Goal: Information Seeking & Learning: Compare options

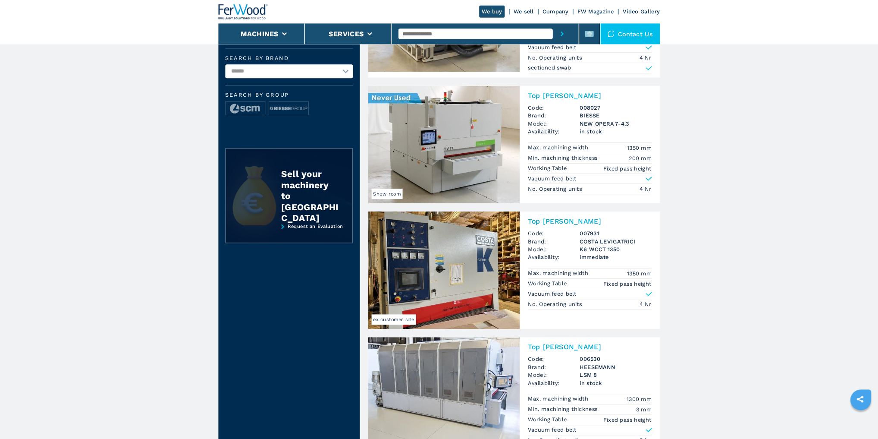
scroll to position [173, 0]
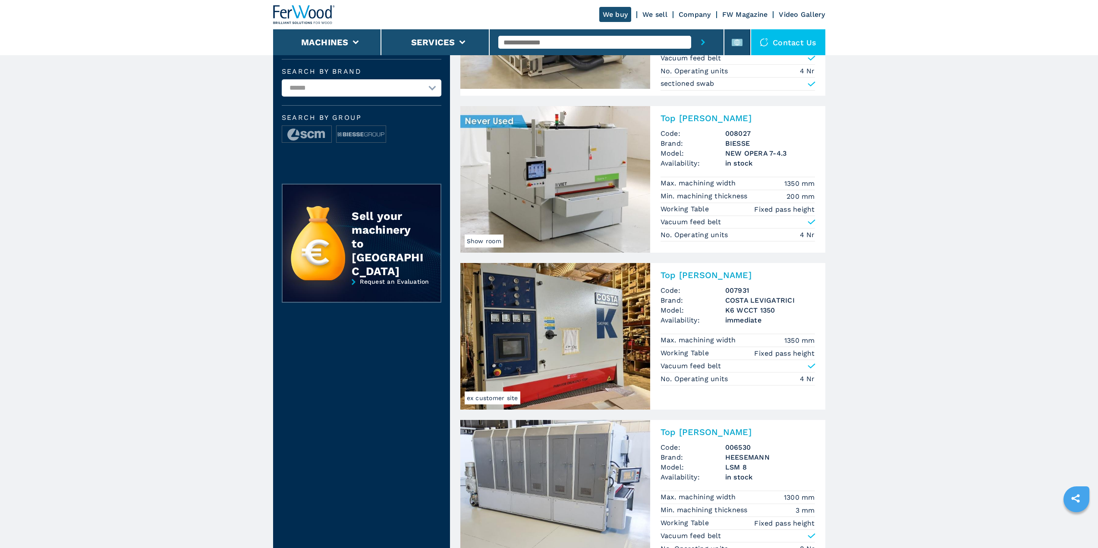
click at [584, 207] on img at bounding box center [555, 179] width 190 height 147
click at [697, 238] on p "No. Operating units" at bounding box center [695, 234] width 70 height 9
click at [684, 117] on h2 "Top [PERSON_NAME]" at bounding box center [737, 118] width 154 height 10
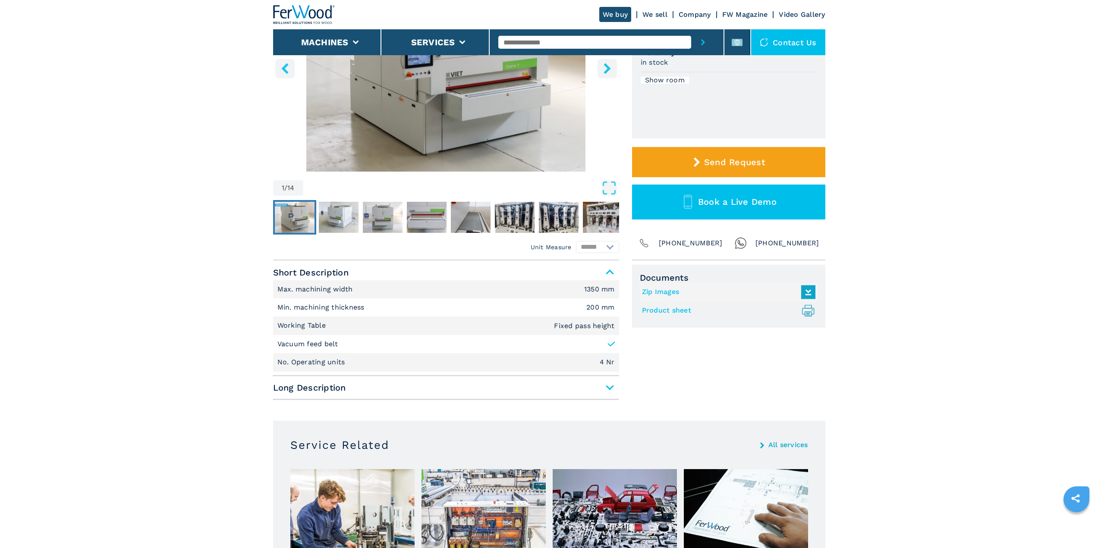
scroll to position [173, 0]
click at [317, 390] on span "Long Description" at bounding box center [446, 388] width 346 height 16
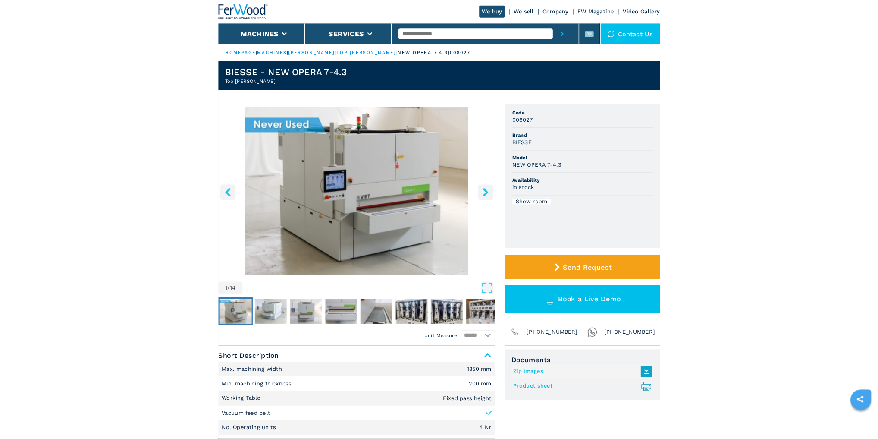
scroll to position [0, 0]
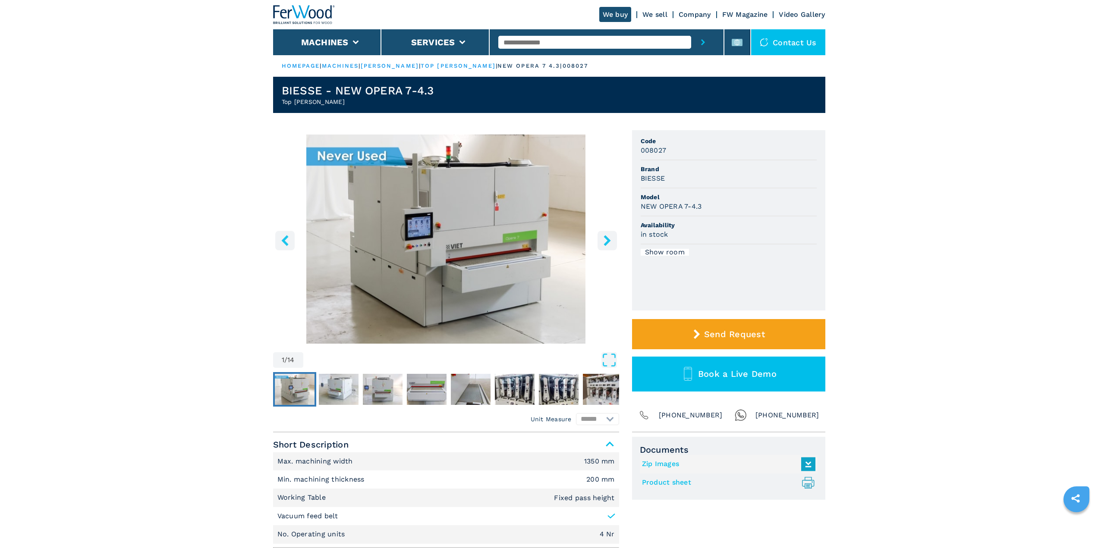
click at [605, 240] on icon "right-button" at bounding box center [607, 240] width 11 height 11
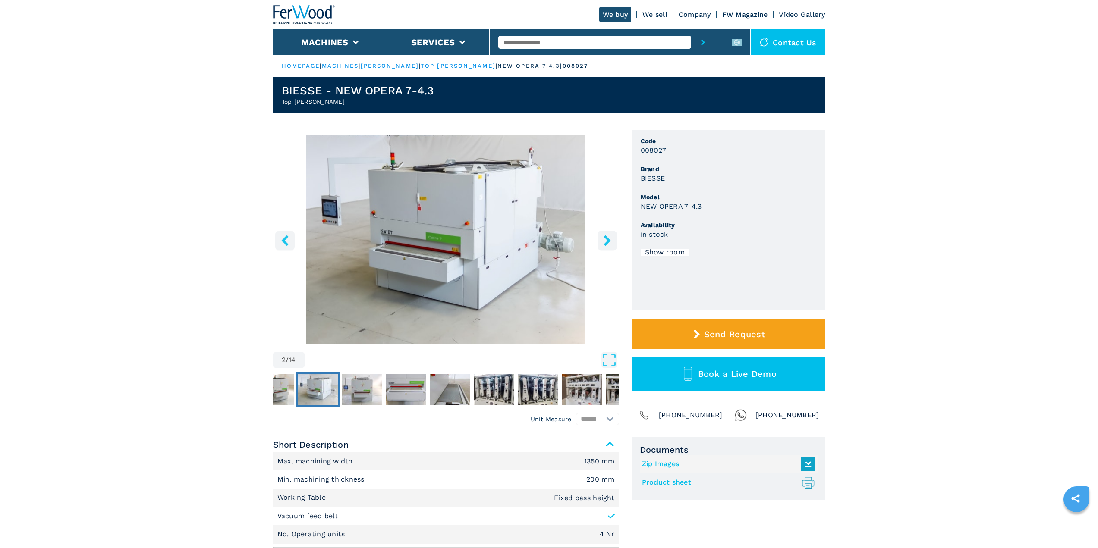
click at [376, 246] on img "Go to Slide 2" at bounding box center [446, 239] width 346 height 209
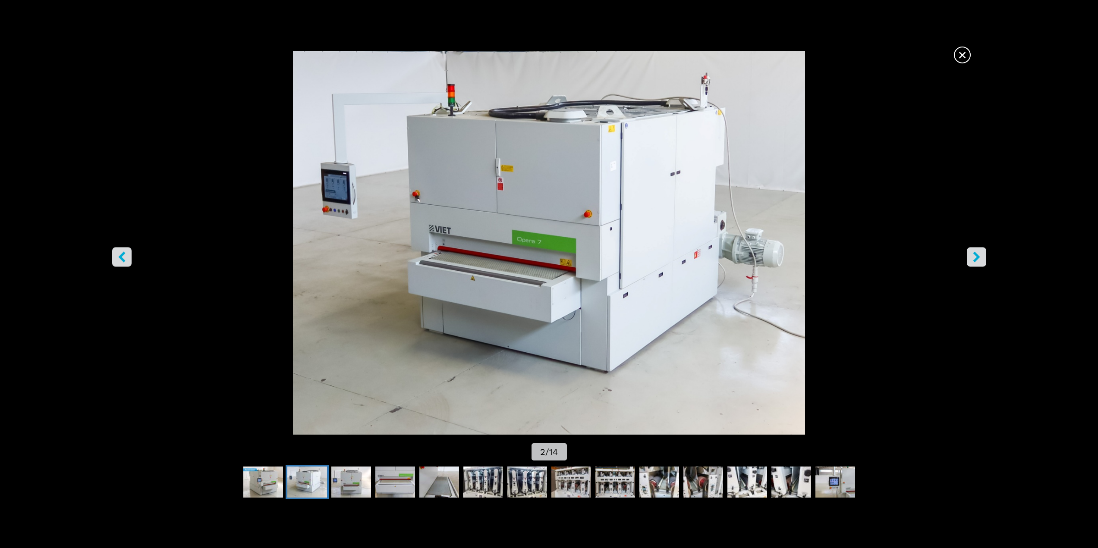
click at [981, 254] on icon "right-button" at bounding box center [976, 256] width 11 height 11
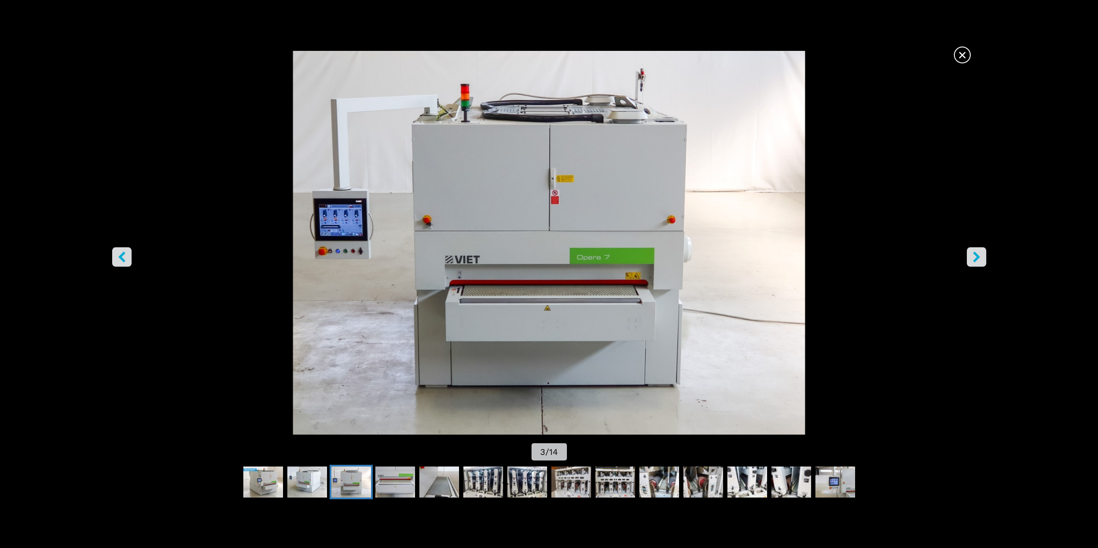
click at [974, 256] on icon "right-button" at bounding box center [976, 256] width 11 height 11
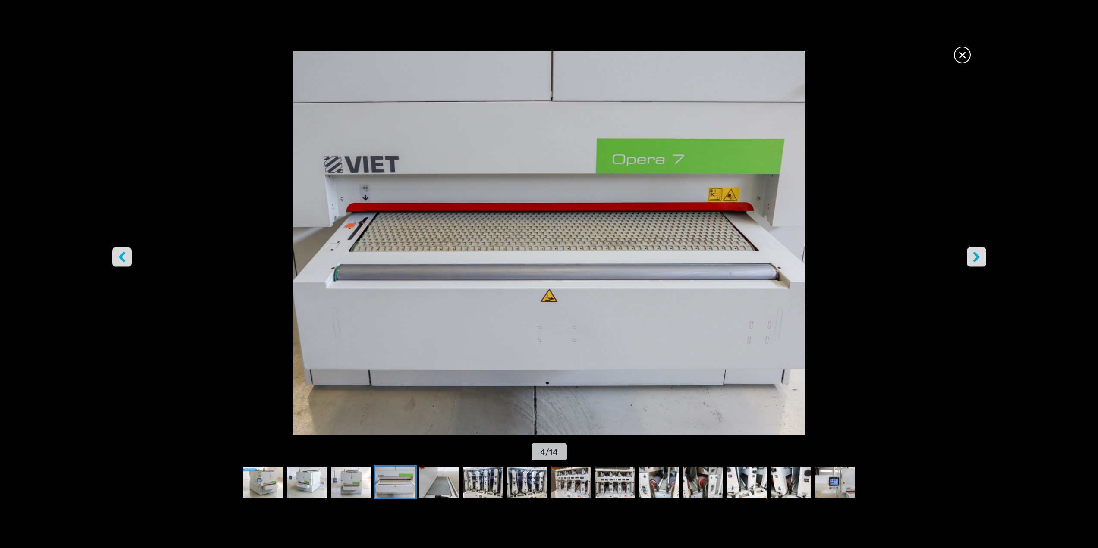
click at [974, 256] on icon "right-button" at bounding box center [976, 256] width 11 height 11
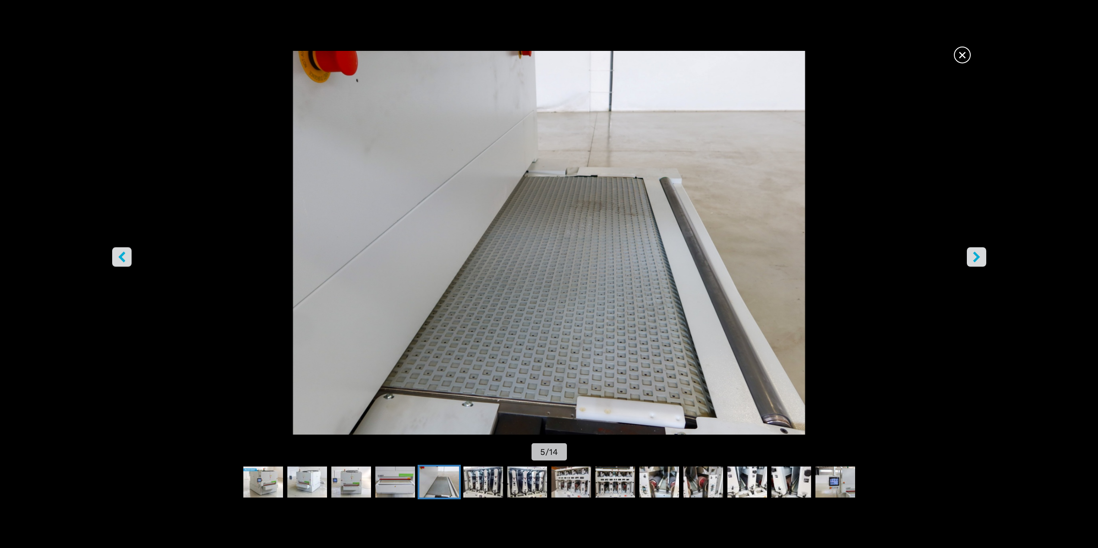
click at [974, 256] on icon "right-button" at bounding box center [976, 256] width 11 height 11
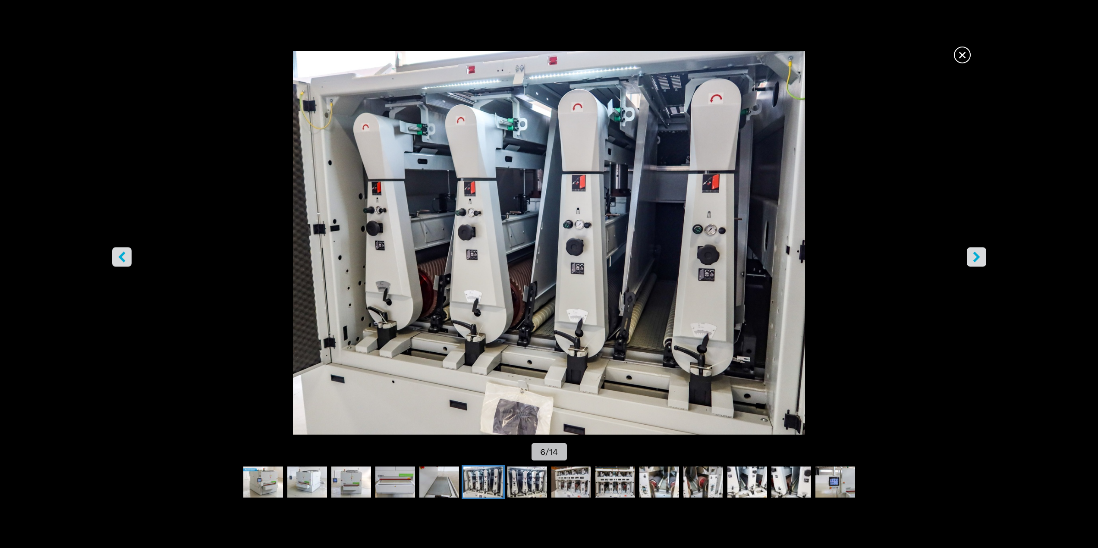
click at [974, 256] on icon "right-button" at bounding box center [976, 256] width 11 height 11
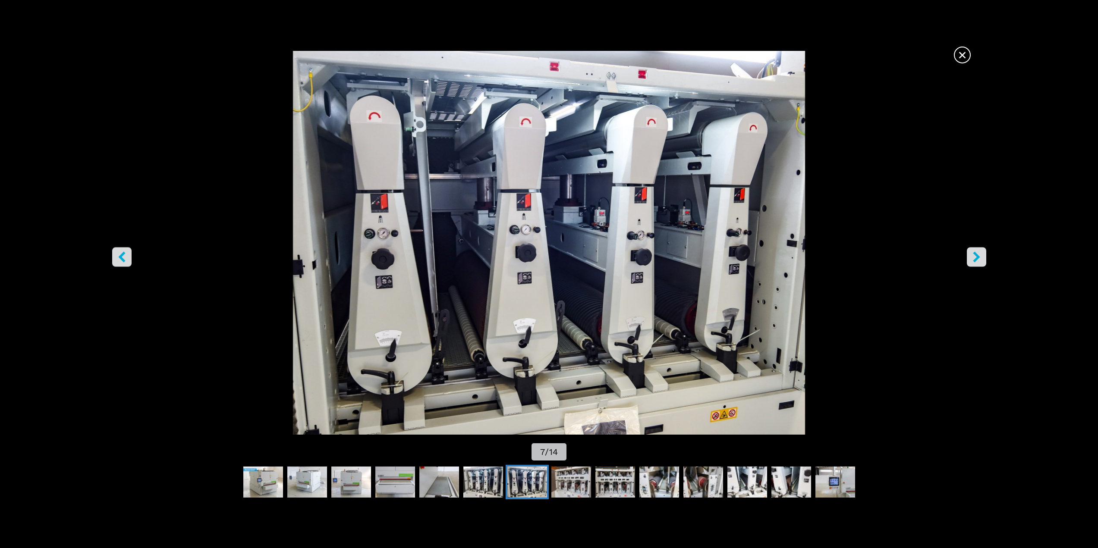
click at [974, 256] on icon "right-button" at bounding box center [976, 256] width 11 height 11
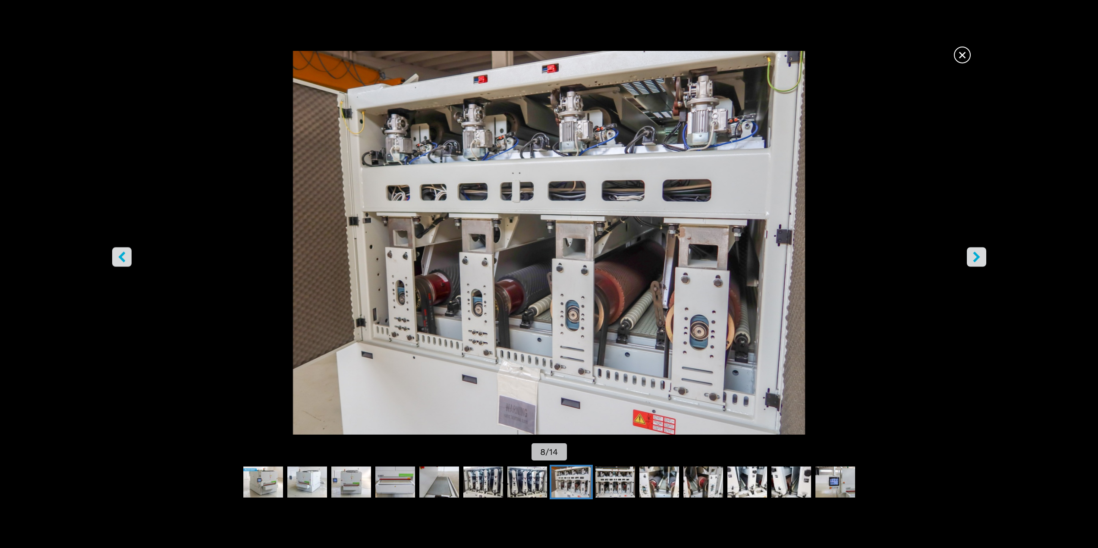
click at [974, 256] on icon "right-button" at bounding box center [976, 256] width 11 height 11
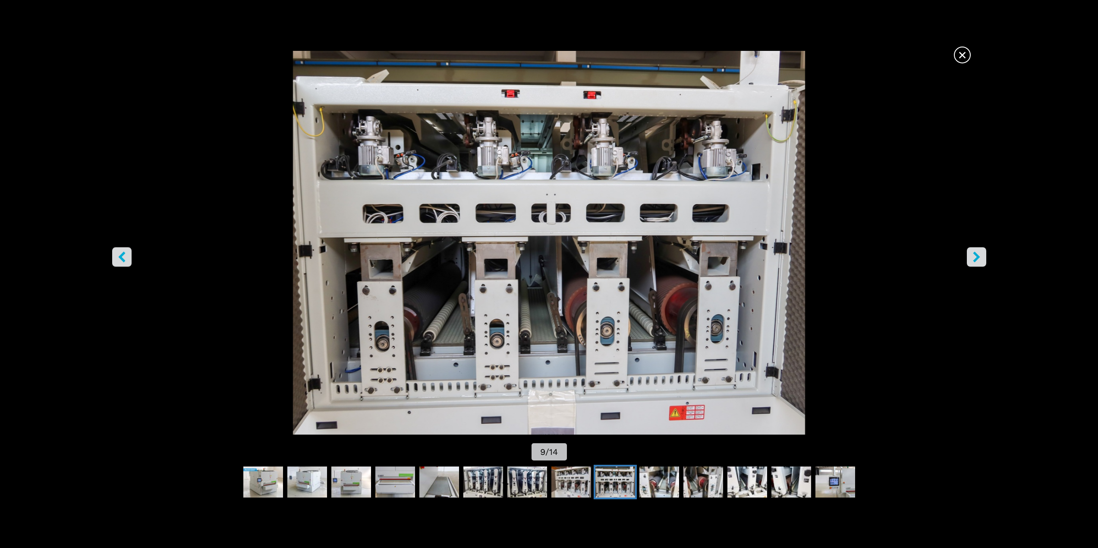
click at [974, 256] on icon "right-button" at bounding box center [976, 256] width 11 height 11
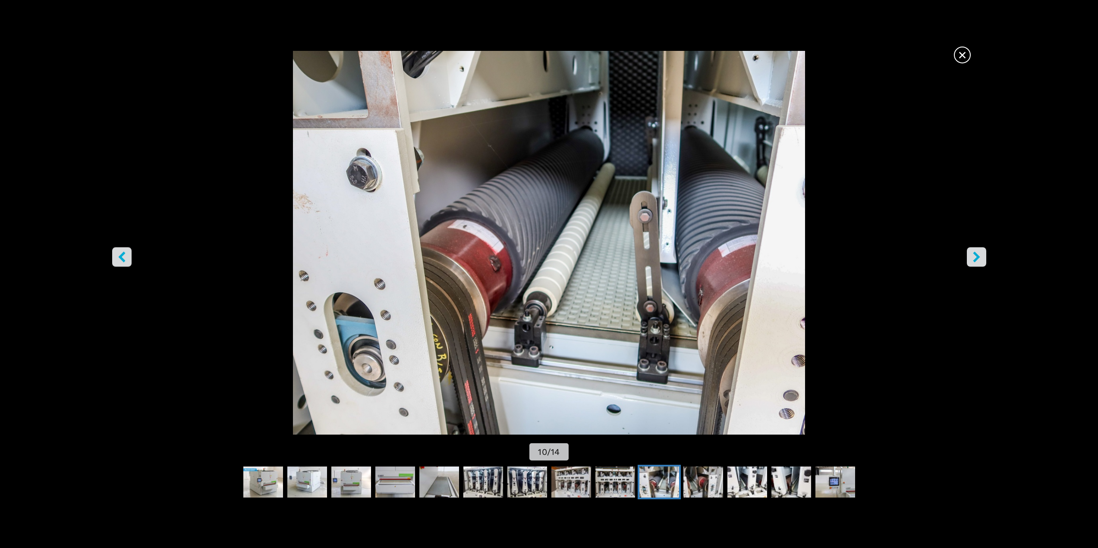
click at [974, 256] on icon "right-button" at bounding box center [976, 256] width 11 height 11
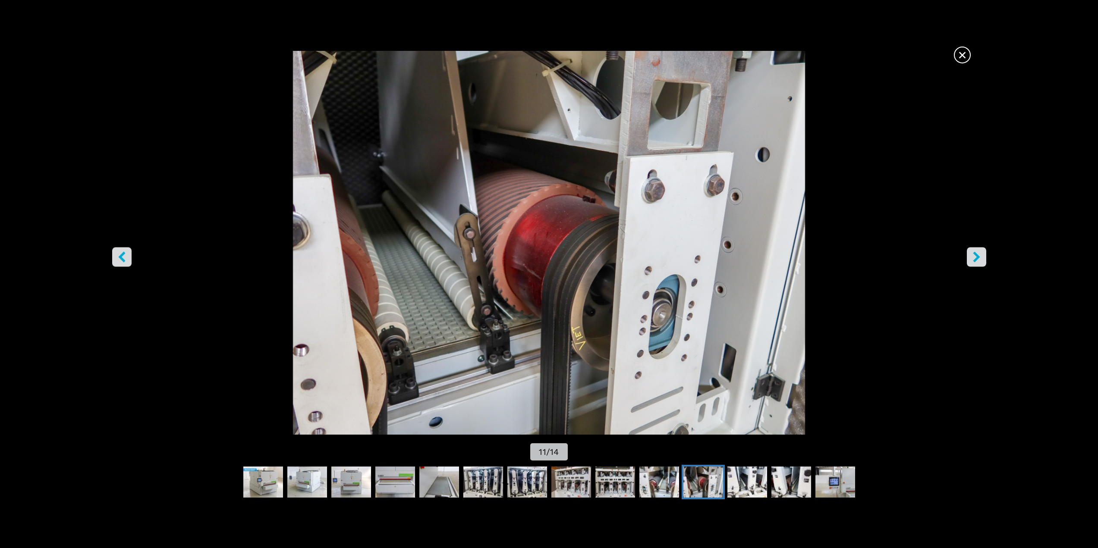
click at [974, 256] on icon "right-button" at bounding box center [976, 256] width 11 height 11
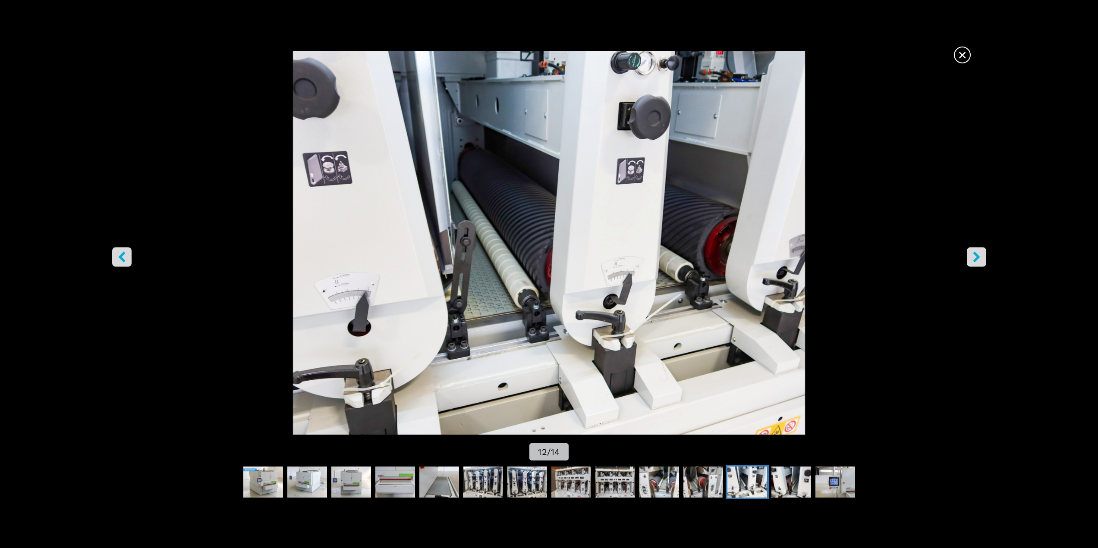
click at [974, 256] on icon "right-button" at bounding box center [976, 256] width 11 height 11
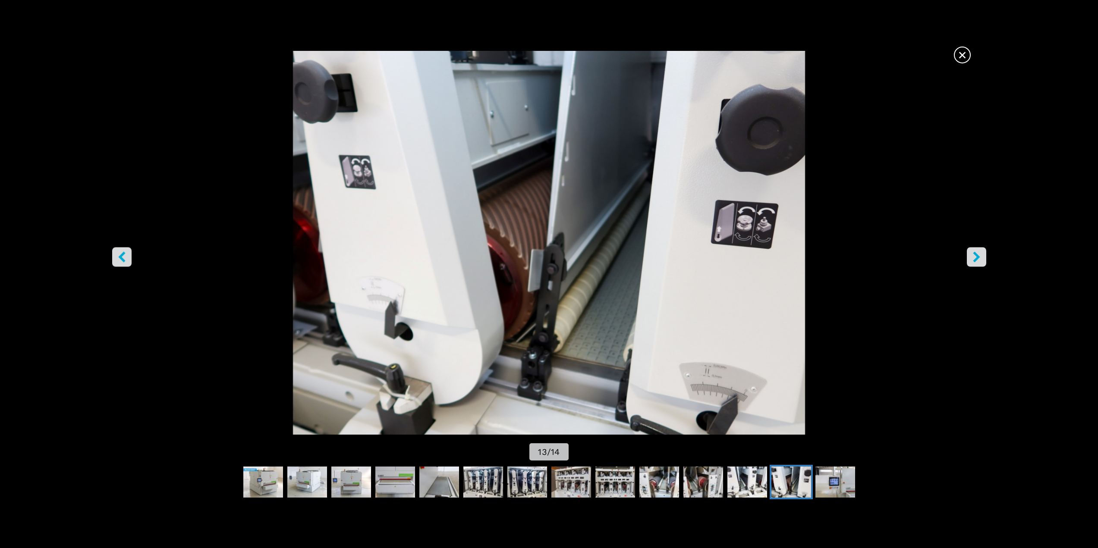
click at [974, 256] on icon "right-button" at bounding box center [976, 256] width 11 height 11
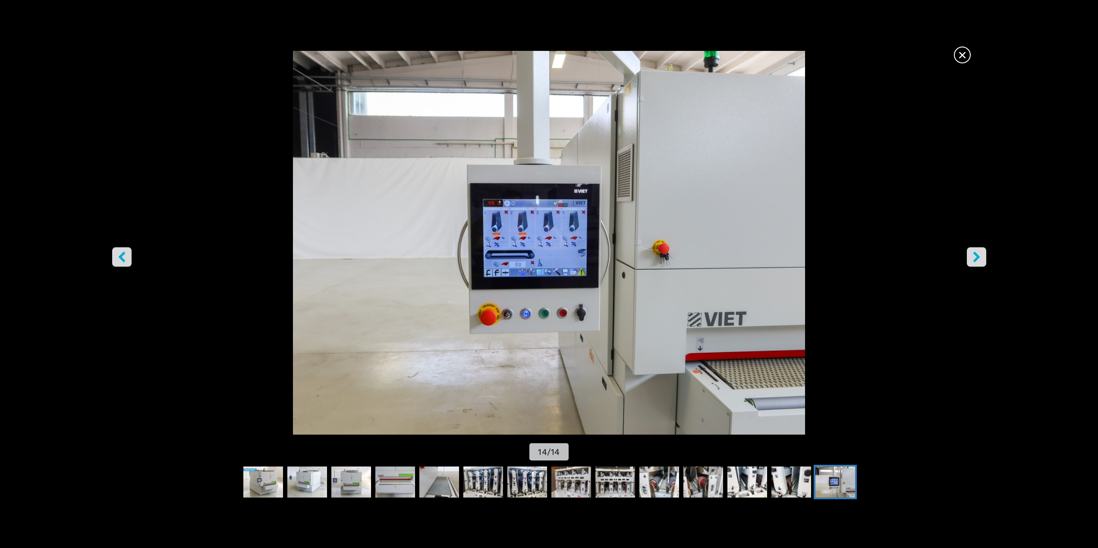
click at [974, 258] on icon "right-button" at bounding box center [976, 256] width 11 height 11
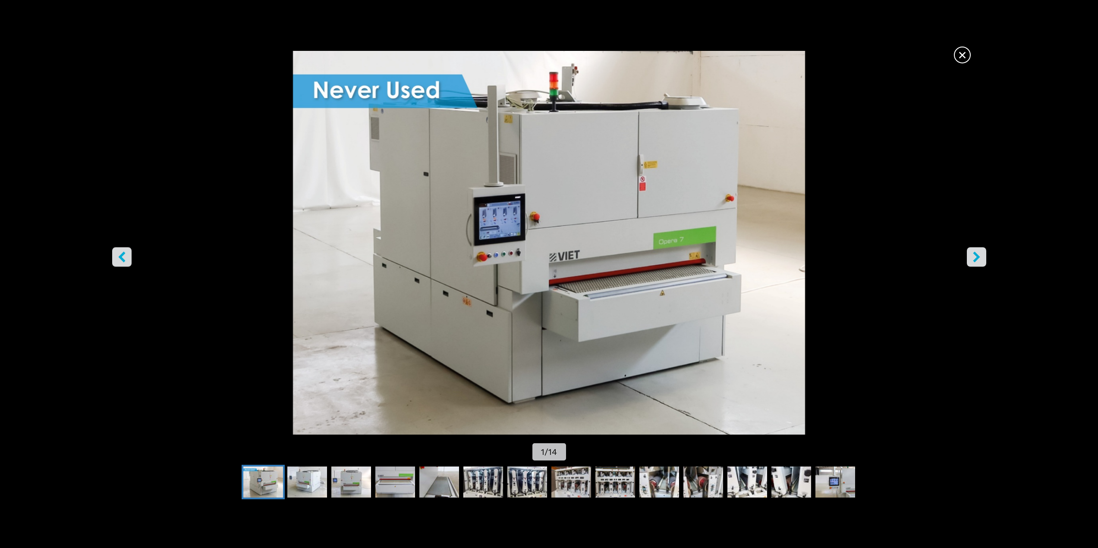
click at [979, 256] on icon "right-button" at bounding box center [976, 256] width 11 height 11
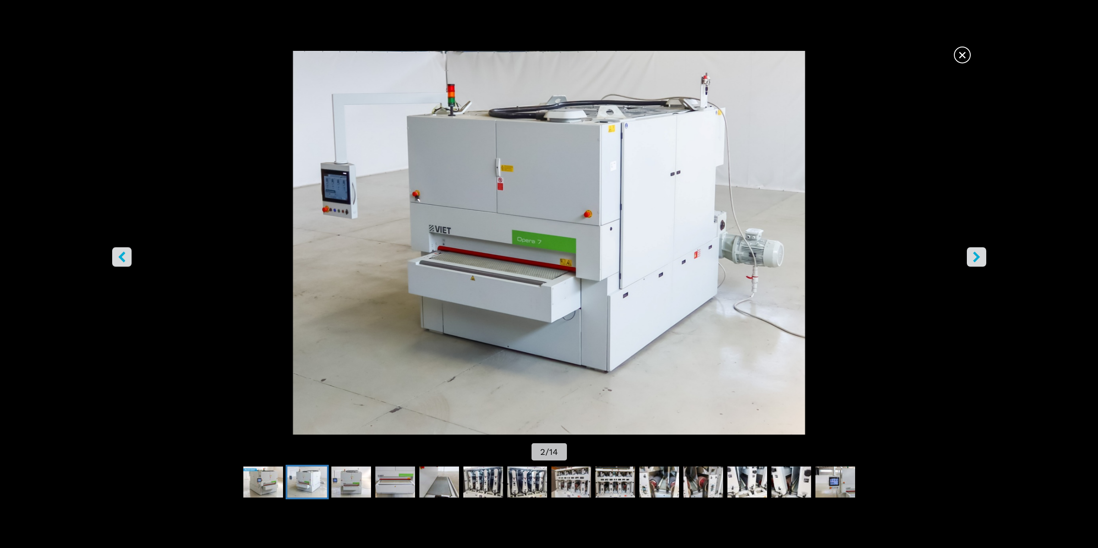
click at [977, 260] on icon "right-button" at bounding box center [976, 256] width 11 height 11
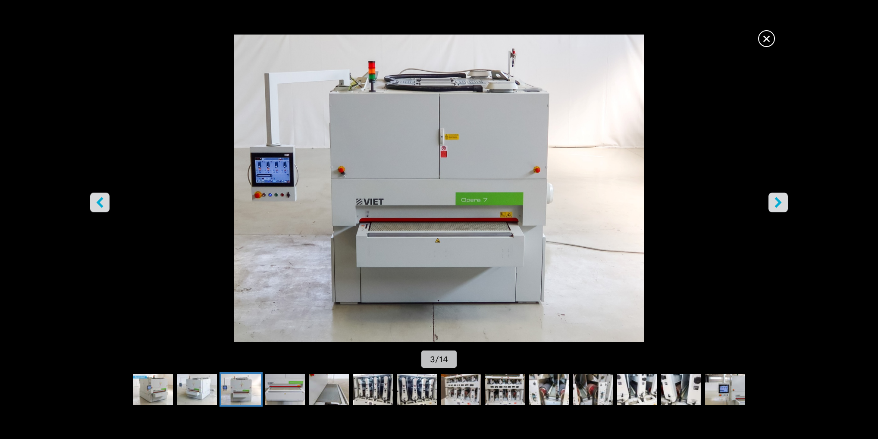
scroll to position [104, 0]
click at [773, 201] on icon "right-button" at bounding box center [778, 202] width 11 height 11
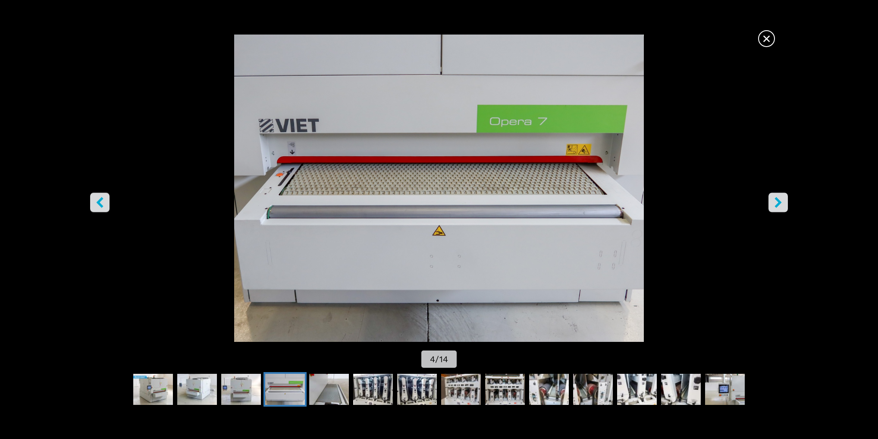
click at [773, 201] on icon "right-button" at bounding box center [778, 202] width 11 height 11
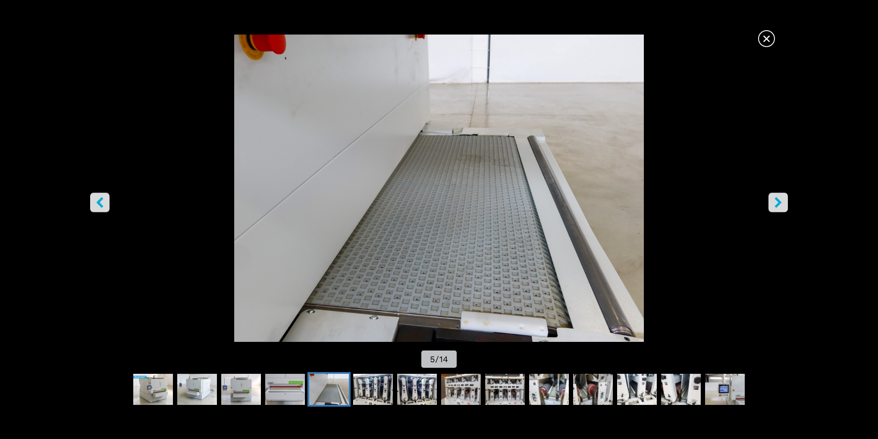
click at [773, 201] on icon "right-button" at bounding box center [778, 202] width 11 height 11
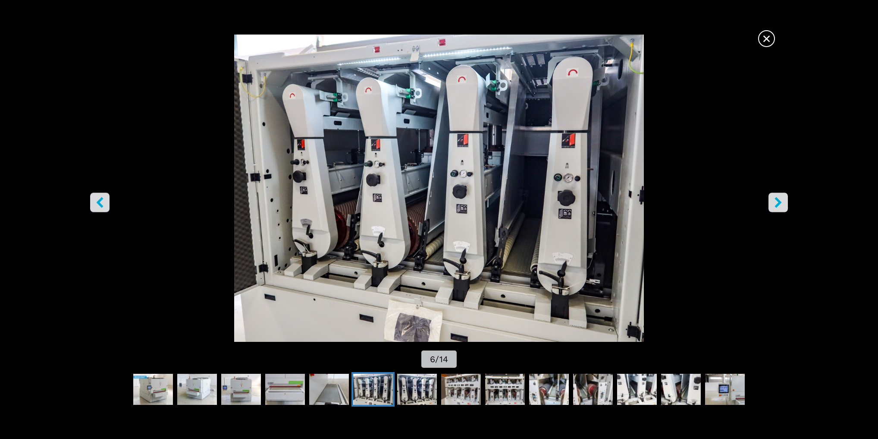
click at [780, 203] on icon "right-button" at bounding box center [778, 202] width 7 height 11
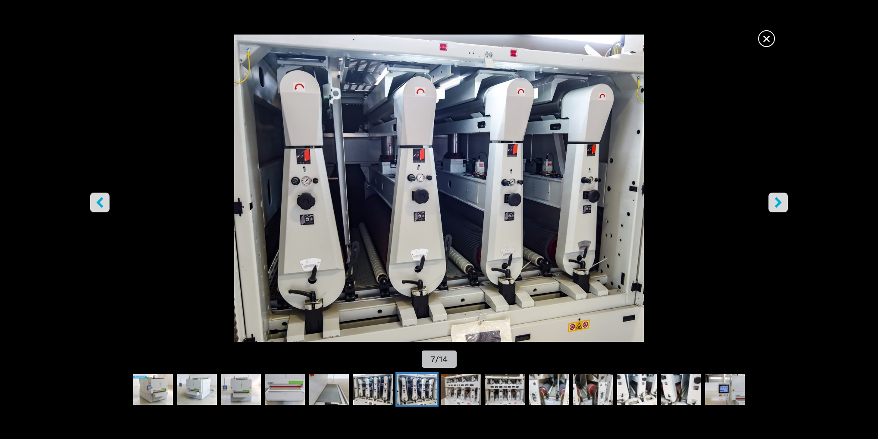
click at [766, 40] on span "×" at bounding box center [766, 36] width 15 height 15
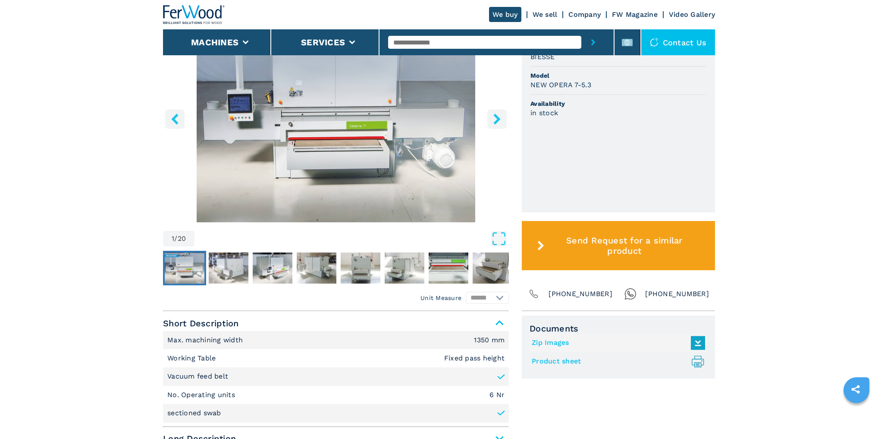
scroll to position [242, 0]
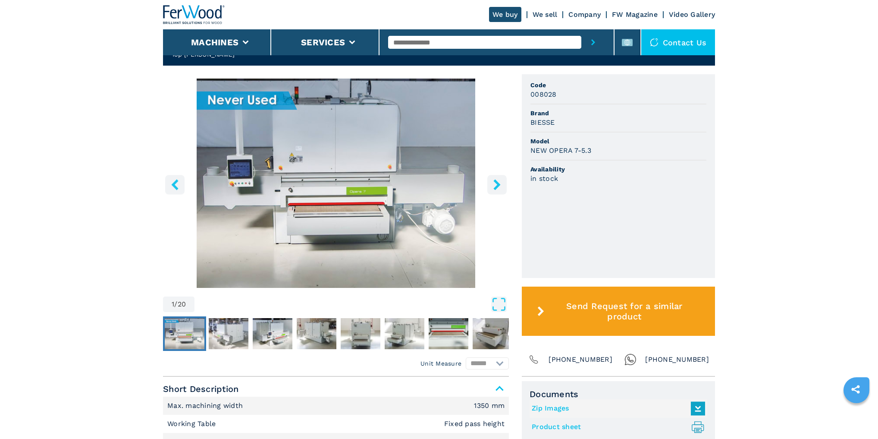
click at [358, 179] on img "Go to Slide 1" at bounding box center [336, 183] width 346 height 209
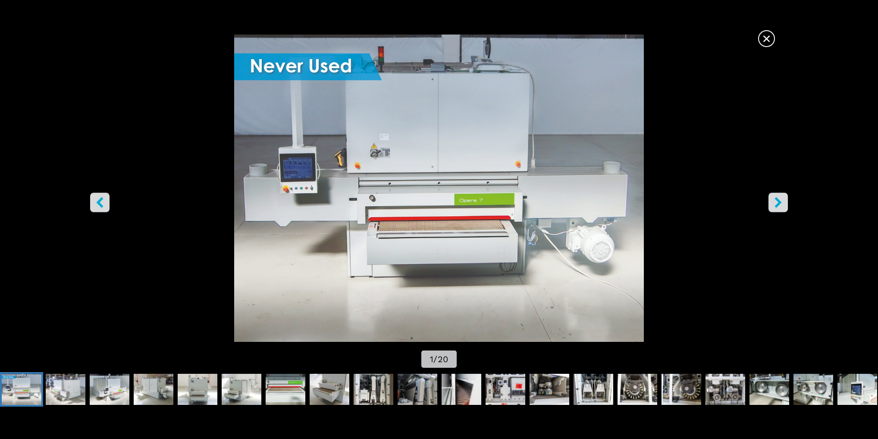
scroll to position [449, 0]
drag, startPoint x: 763, startPoint y: 36, endPoint x: 758, endPoint y: 45, distance: 10.8
click at [764, 36] on span "×" at bounding box center [766, 36] width 15 height 15
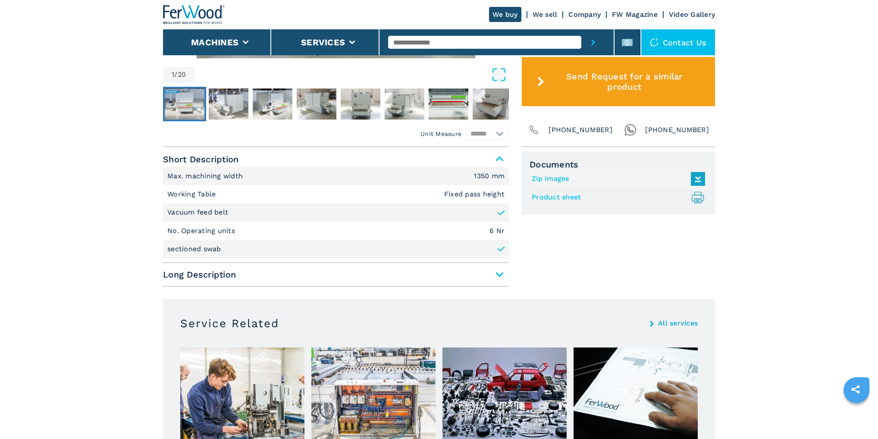
scroll to position [483, 0]
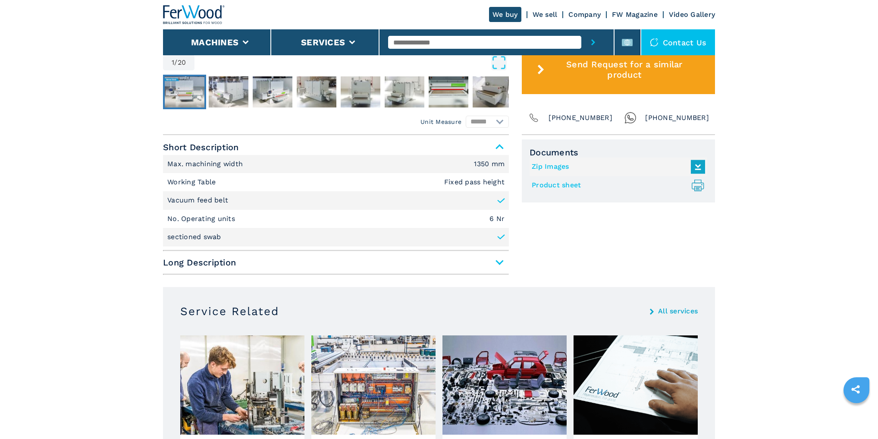
click at [217, 259] on span "Long Description" at bounding box center [336, 262] width 346 height 16
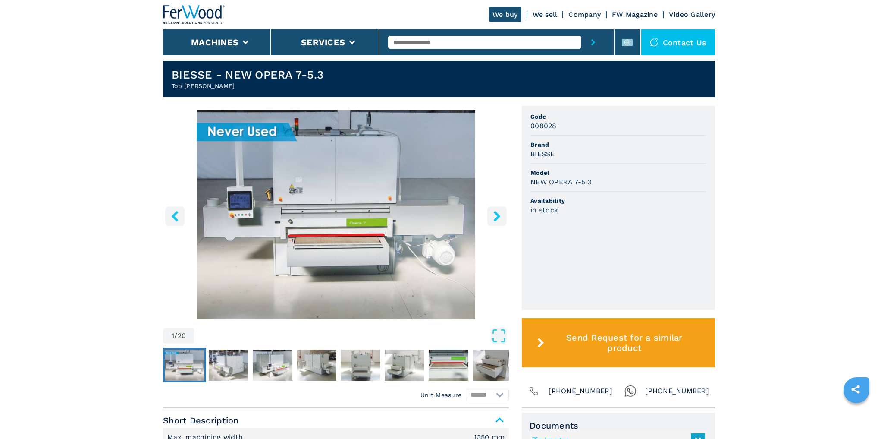
scroll to position [207, 0]
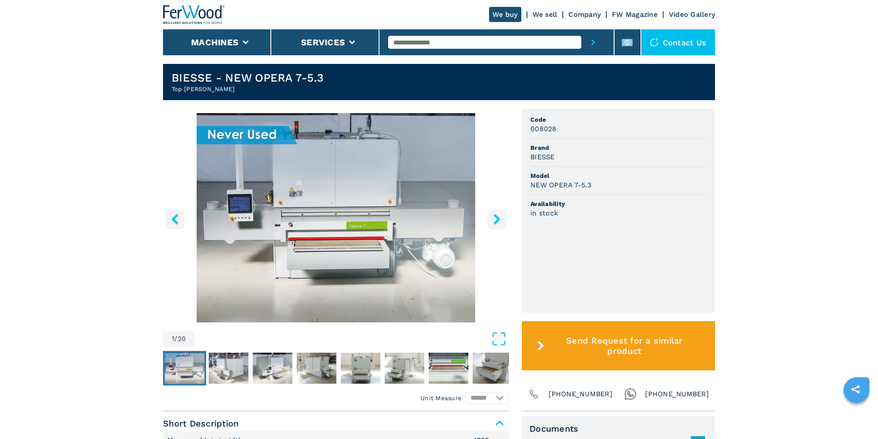
click at [501, 217] on icon "right-button" at bounding box center [497, 219] width 11 height 11
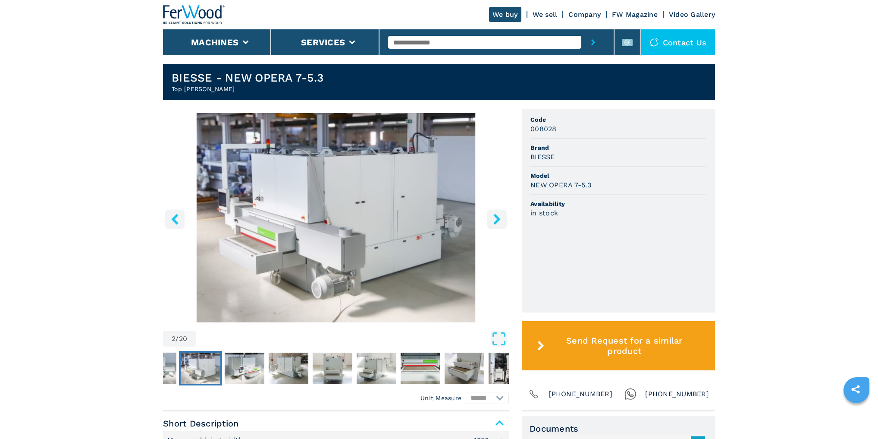
click at [498, 219] on icon "right-button" at bounding box center [496, 219] width 7 height 11
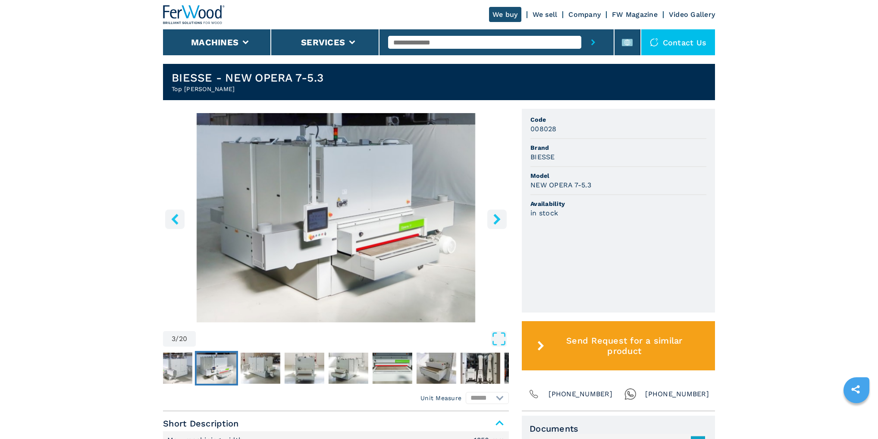
click at [495, 220] on icon "right-button" at bounding box center [497, 219] width 11 height 11
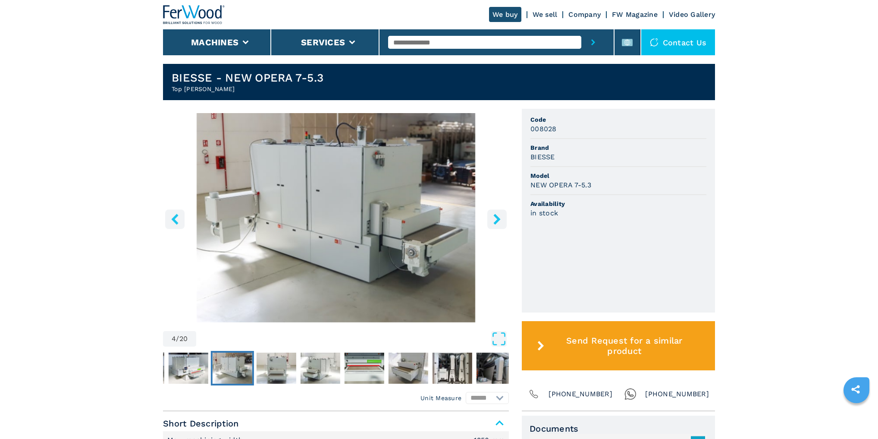
click at [495, 220] on icon "right-button" at bounding box center [497, 219] width 11 height 11
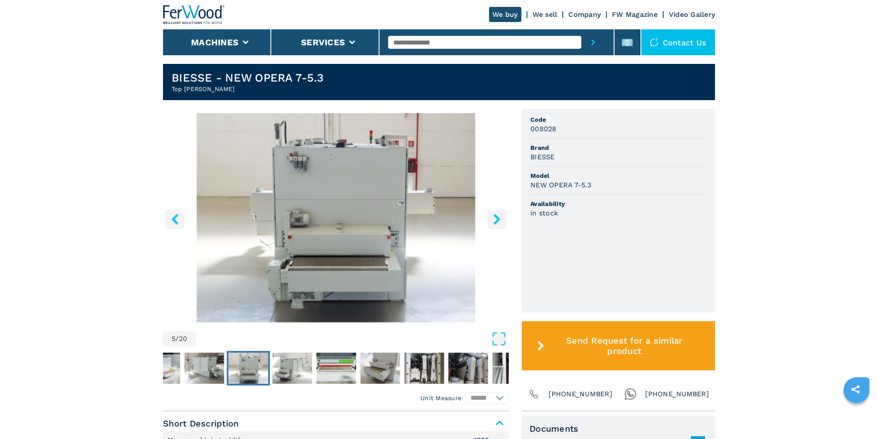
click at [493, 219] on icon "right-button" at bounding box center [497, 219] width 11 height 11
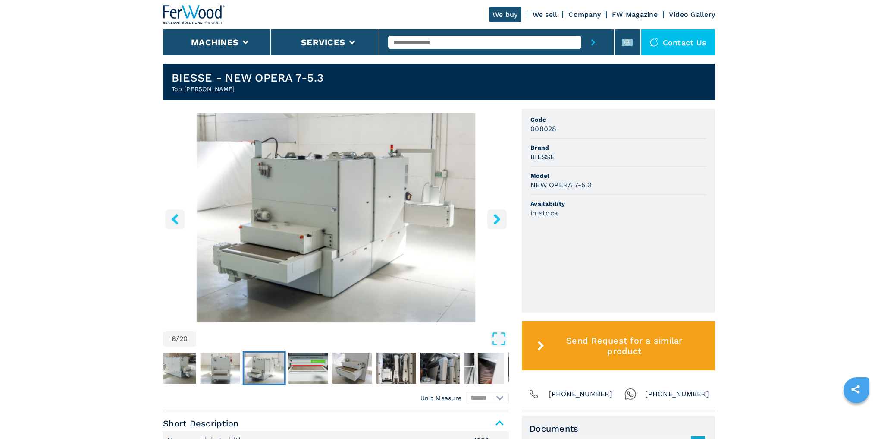
click at [493, 219] on icon "right-button" at bounding box center [497, 219] width 11 height 11
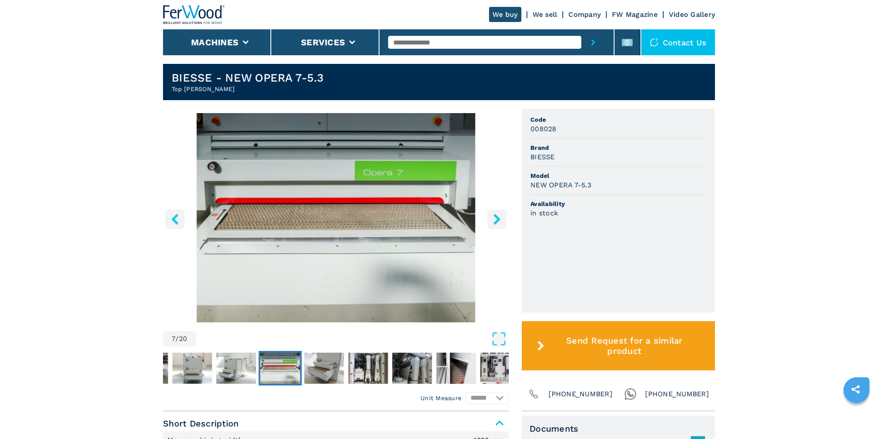
click at [496, 219] on icon "right-button" at bounding box center [497, 219] width 11 height 11
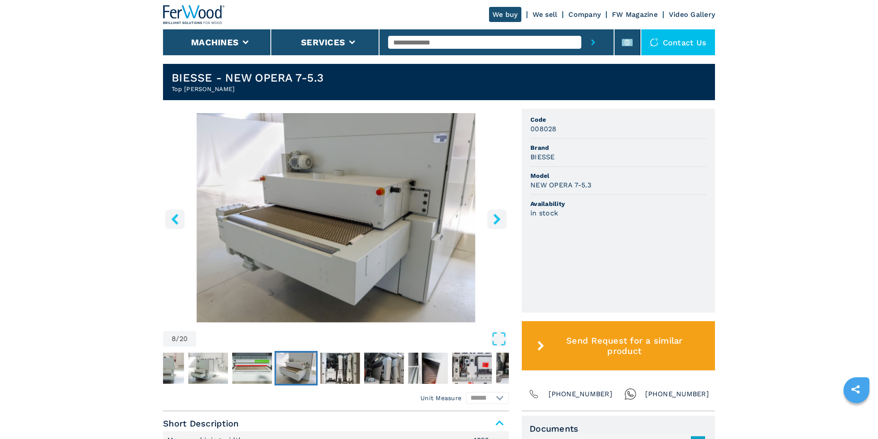
click at [496, 219] on icon "right-button" at bounding box center [497, 219] width 11 height 11
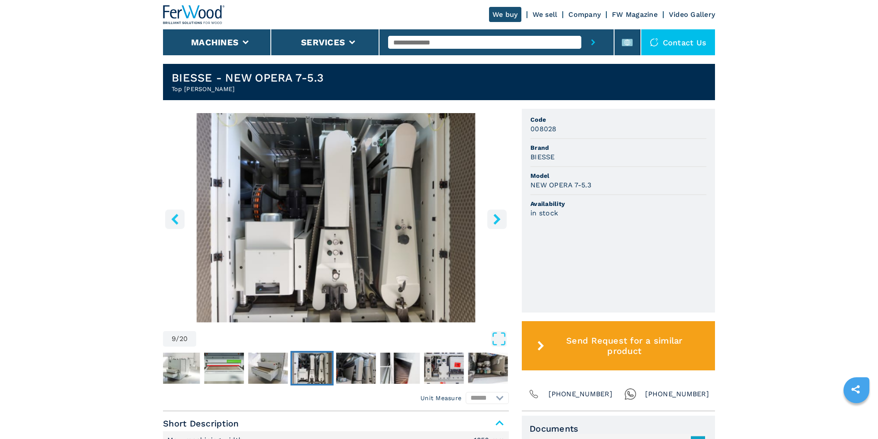
click at [494, 218] on icon "right-button" at bounding box center [497, 219] width 11 height 11
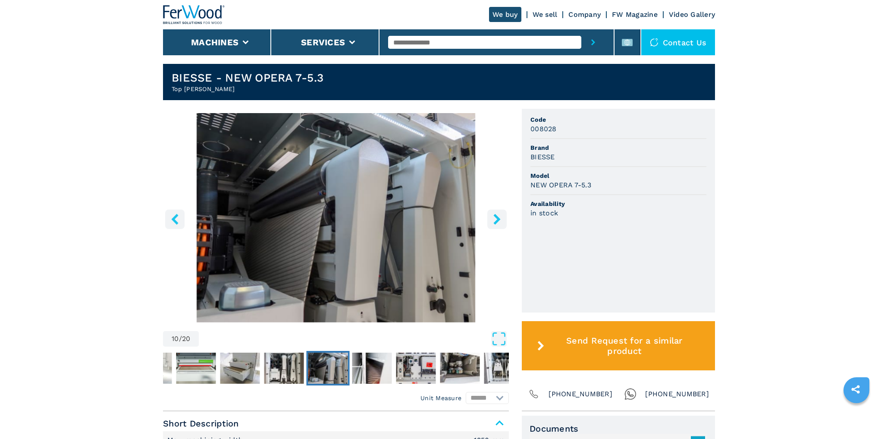
click at [496, 218] on icon "right-button" at bounding box center [497, 219] width 11 height 11
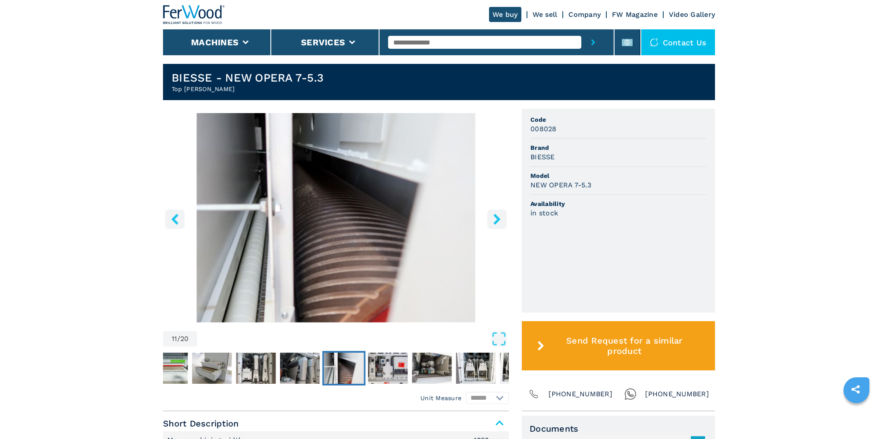
click at [496, 218] on icon "right-button" at bounding box center [497, 219] width 11 height 11
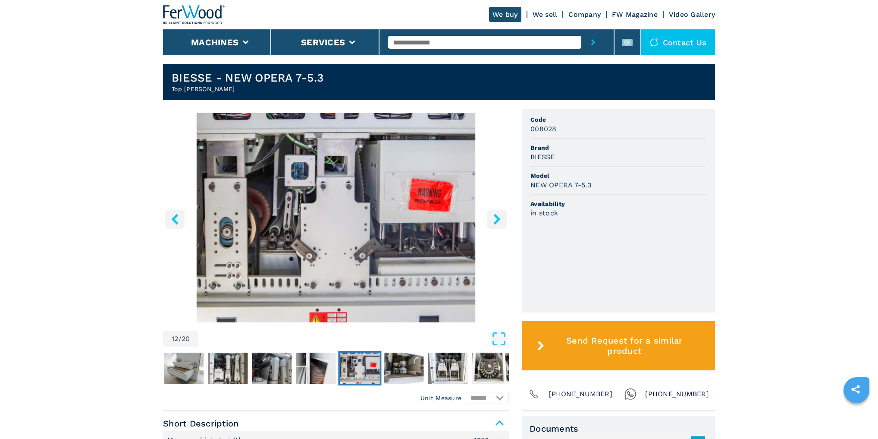
click at [496, 218] on icon "right-button" at bounding box center [497, 219] width 11 height 11
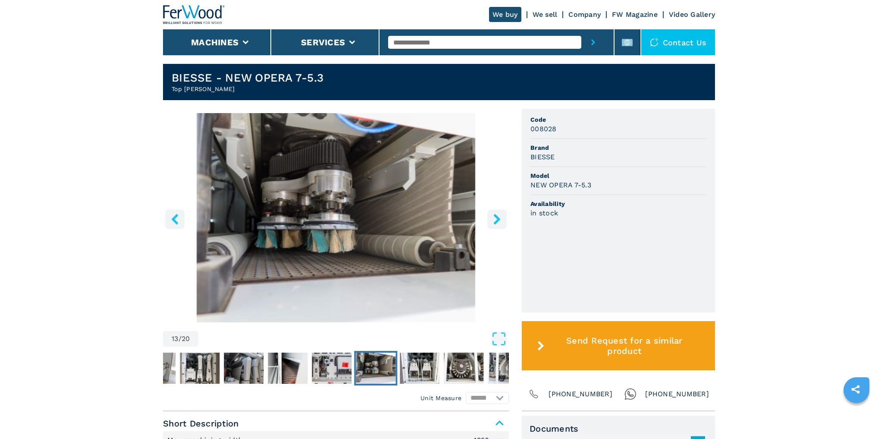
click at [499, 219] on icon "right-button" at bounding box center [496, 219] width 7 height 11
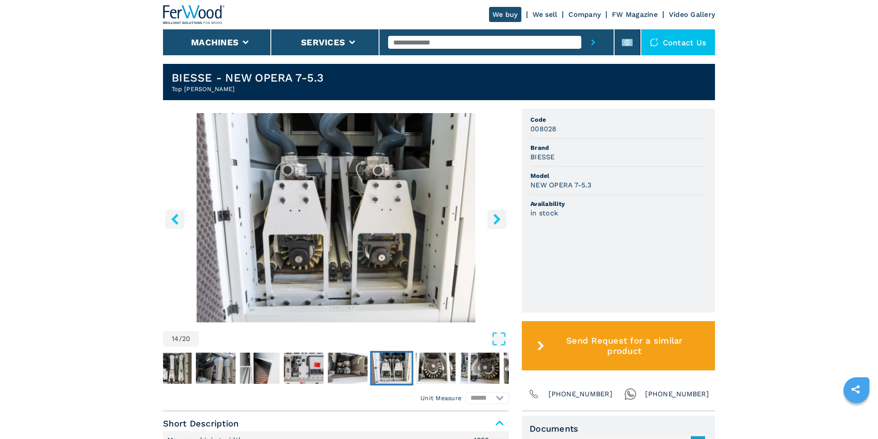
click at [499, 219] on icon "right-button" at bounding box center [496, 219] width 7 height 11
